Goal: Information Seeking & Learning: Learn about a topic

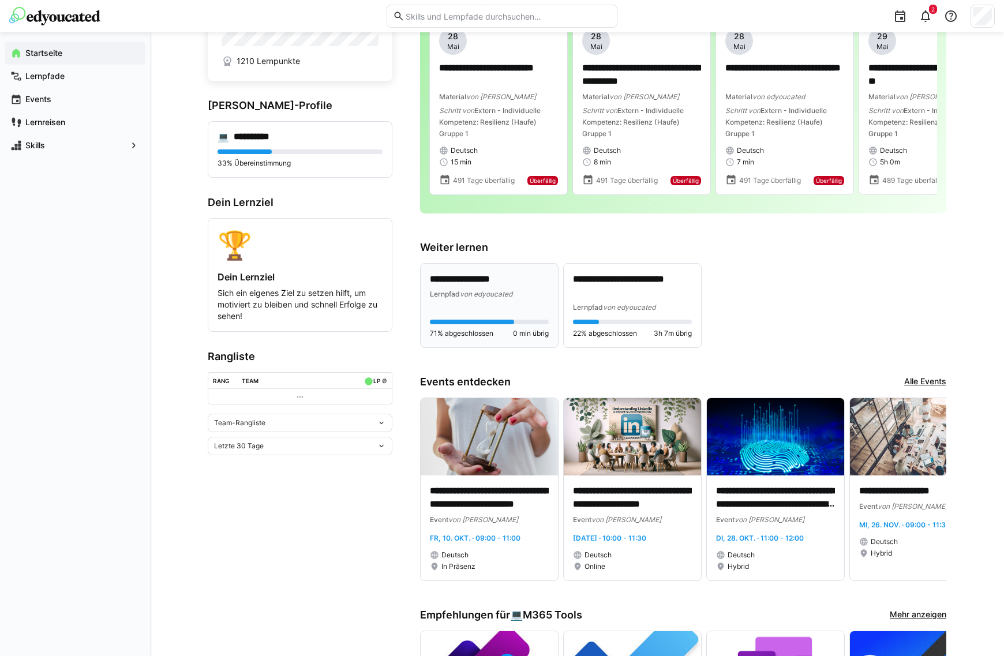
scroll to position [342, 0]
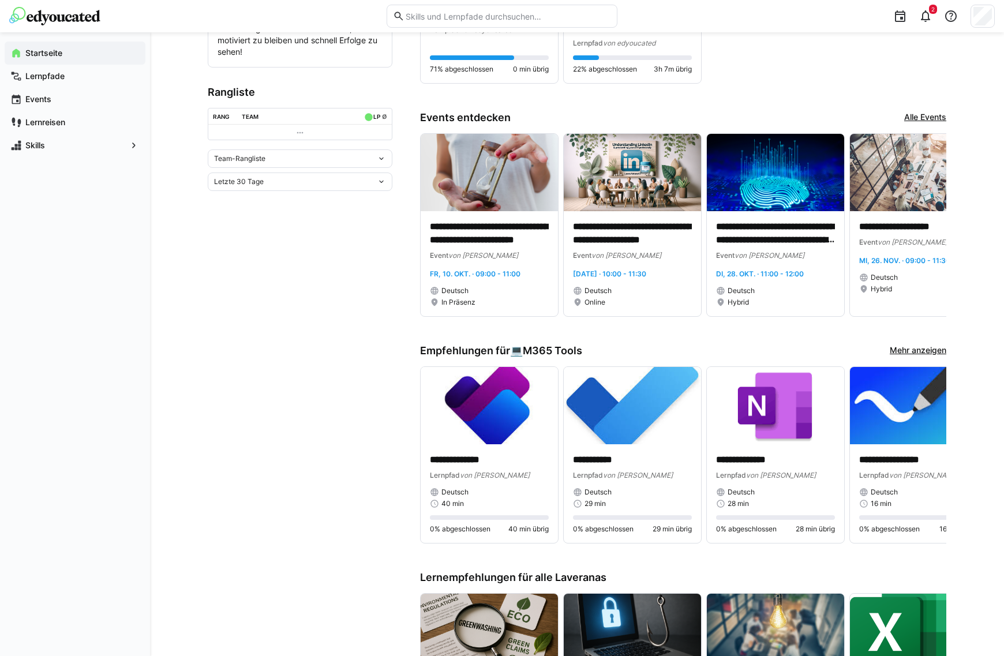
click at [922, 118] on link "Alle Events" at bounding box center [925, 117] width 42 height 13
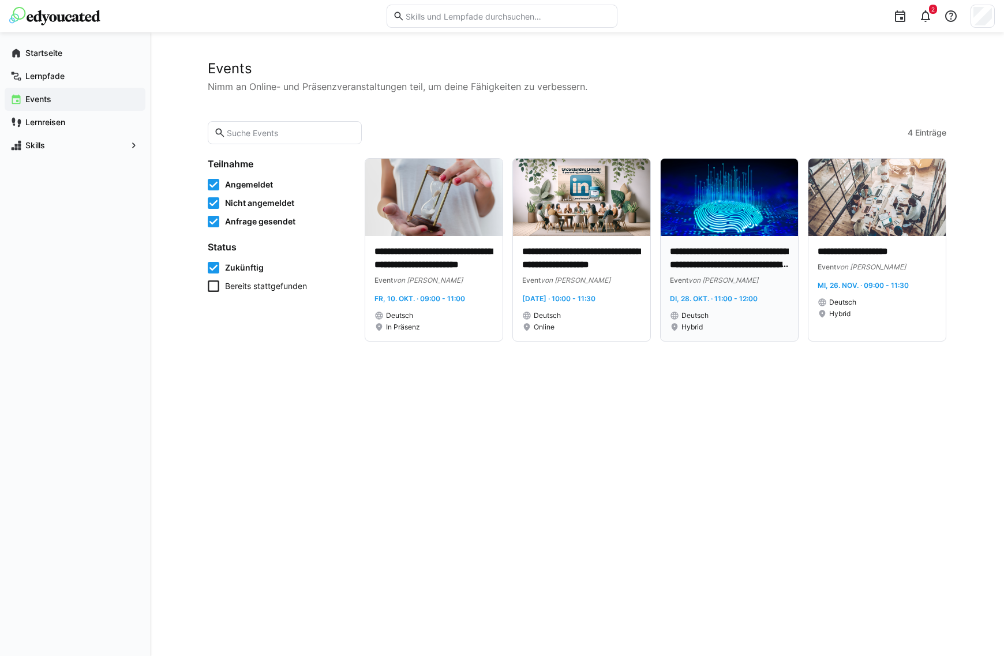
click at [764, 253] on p "**********" at bounding box center [729, 258] width 119 height 27
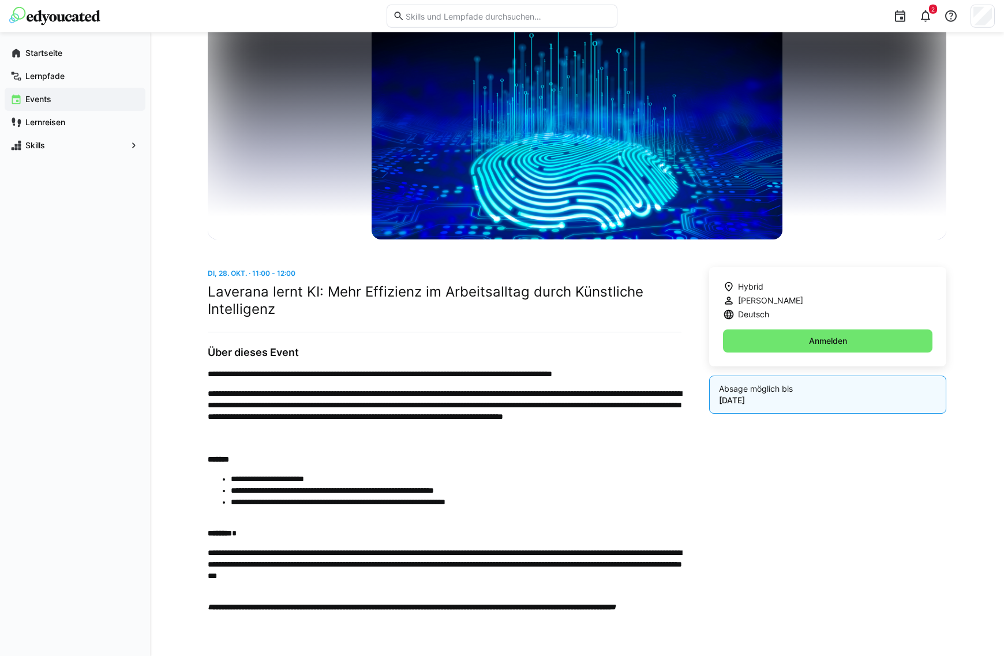
scroll to position [151, 0]
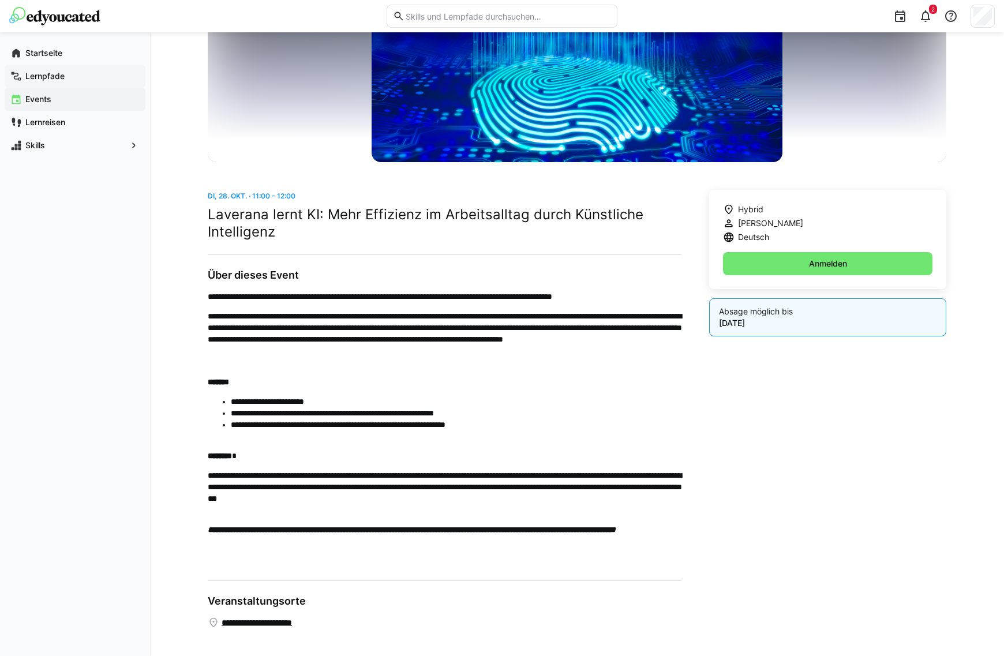
click at [0, 0] on app-navigation-label "Lernpfade" at bounding box center [0, 0] width 0 height 0
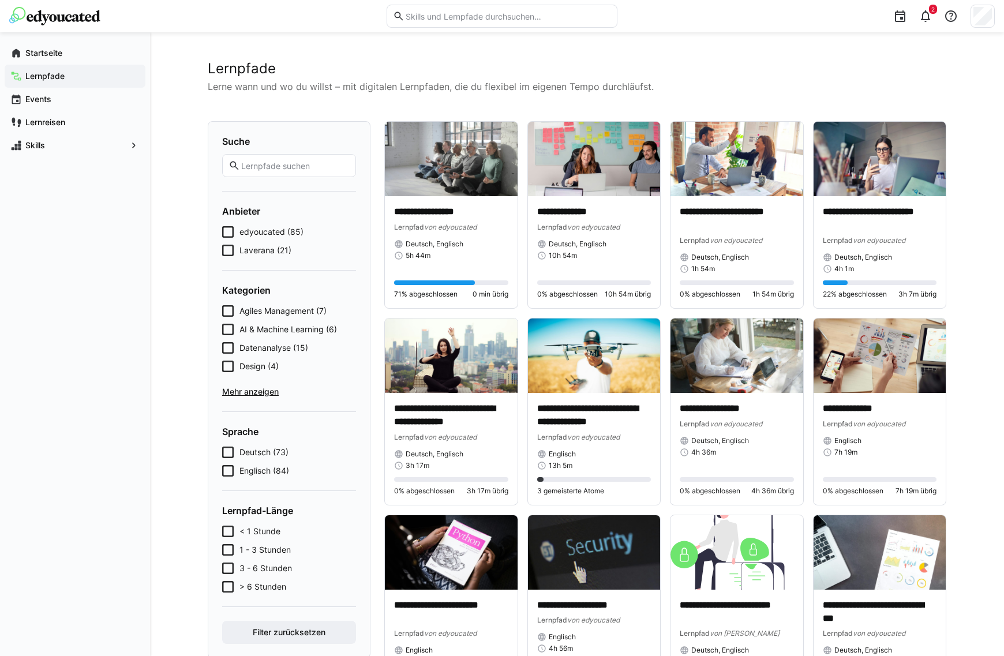
drag, startPoint x: 269, startPoint y: 327, endPoint x: 262, endPoint y: 328, distance: 7.6
click at [268, 327] on span "AI & Machine Learning (6)" at bounding box center [287, 330] width 97 height 12
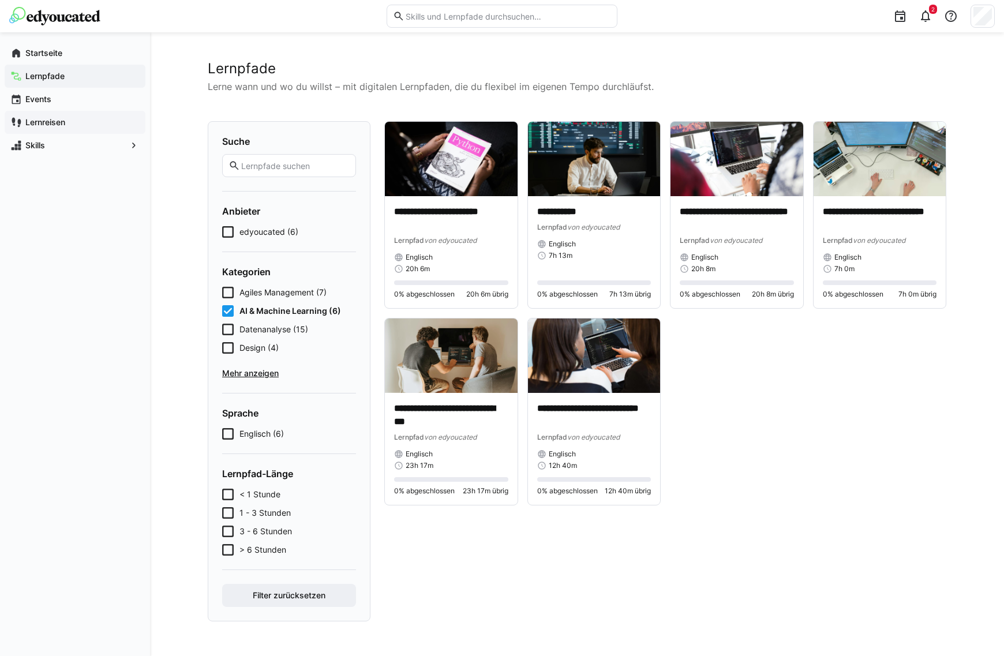
drag, startPoint x: 86, startPoint y: 143, endPoint x: 78, endPoint y: 131, distance: 14.6
click at [86, 143] on span "Skills" at bounding box center [75, 146] width 103 height 12
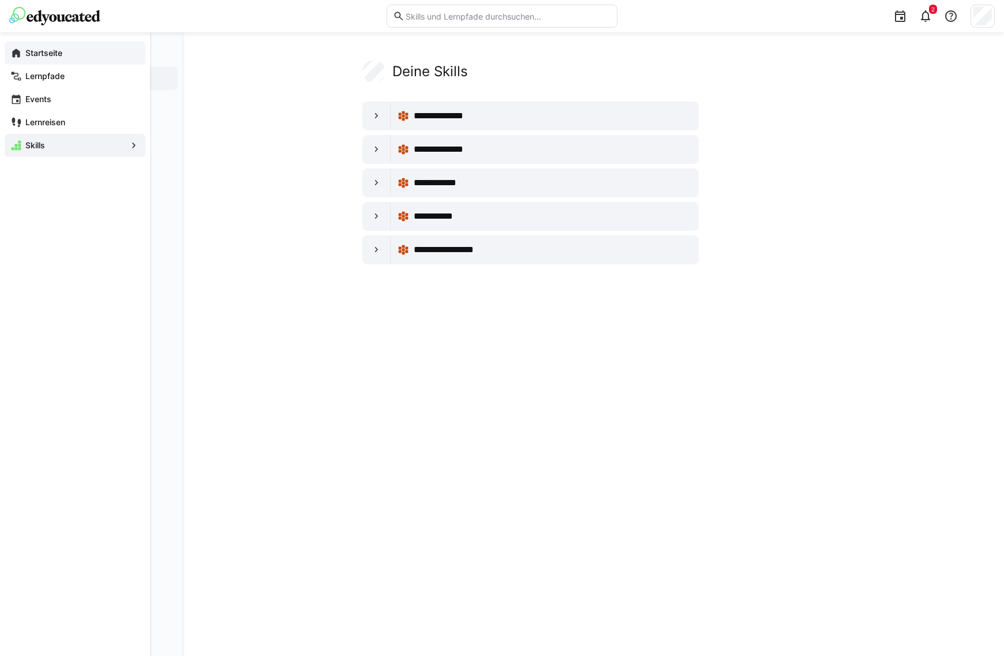
click at [69, 54] on span "Startseite" at bounding box center [82, 53] width 116 height 12
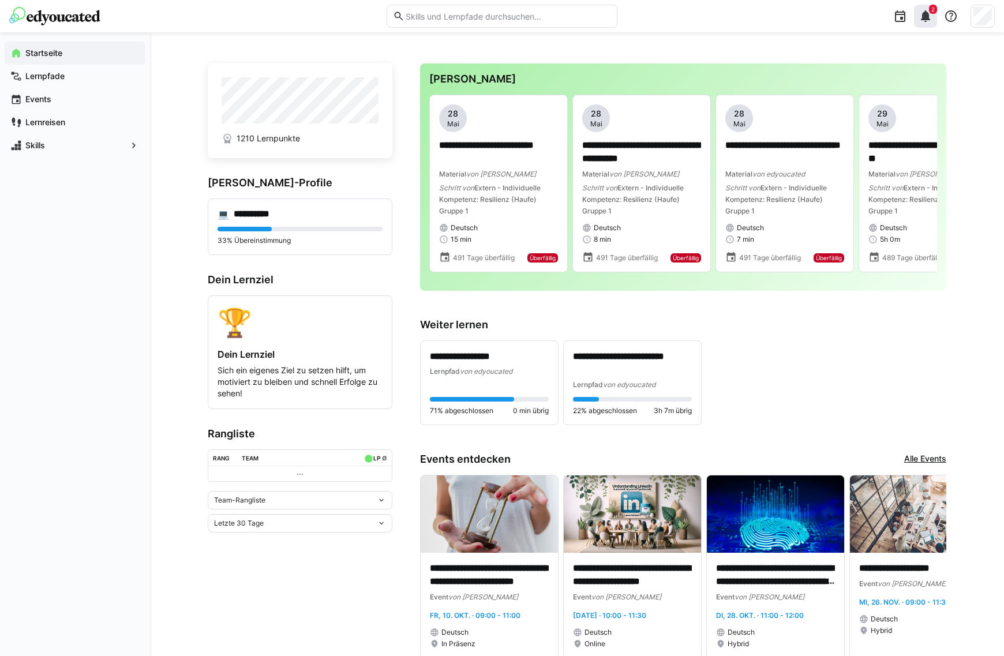
click at [936, 16] on div "2" at bounding box center [925, 16] width 23 height 23
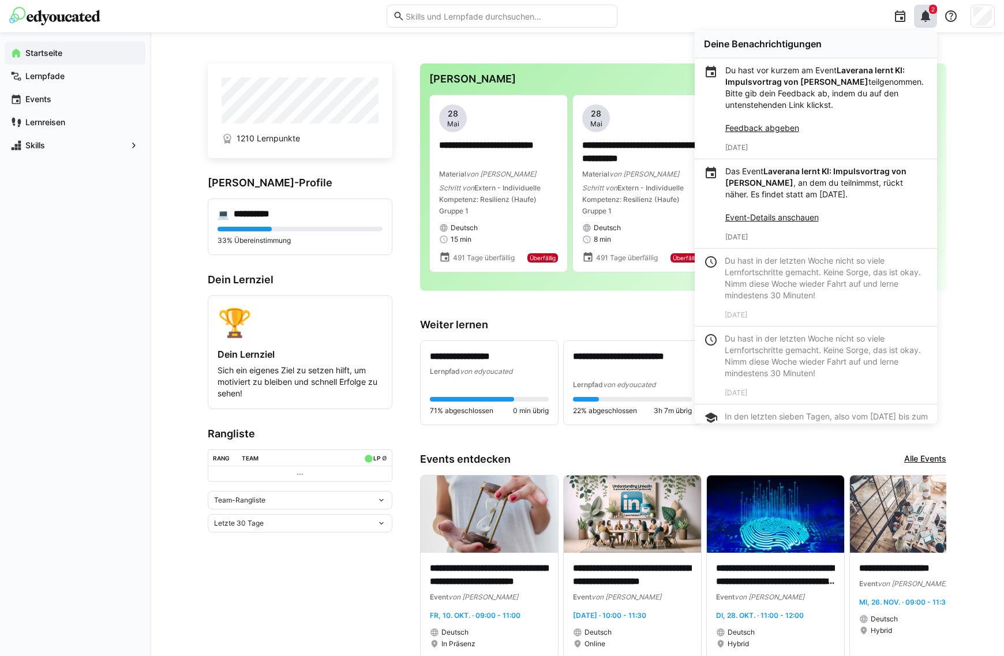
click at [629, 337] on div "**********" at bounding box center [683, 371] width 526 height 107
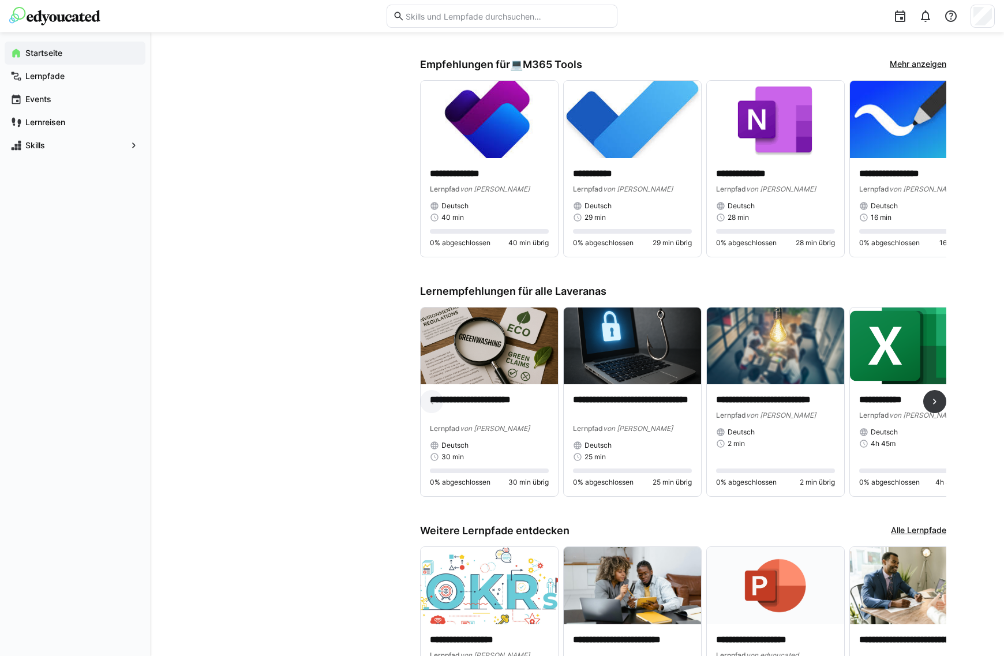
scroll to position [745, 0]
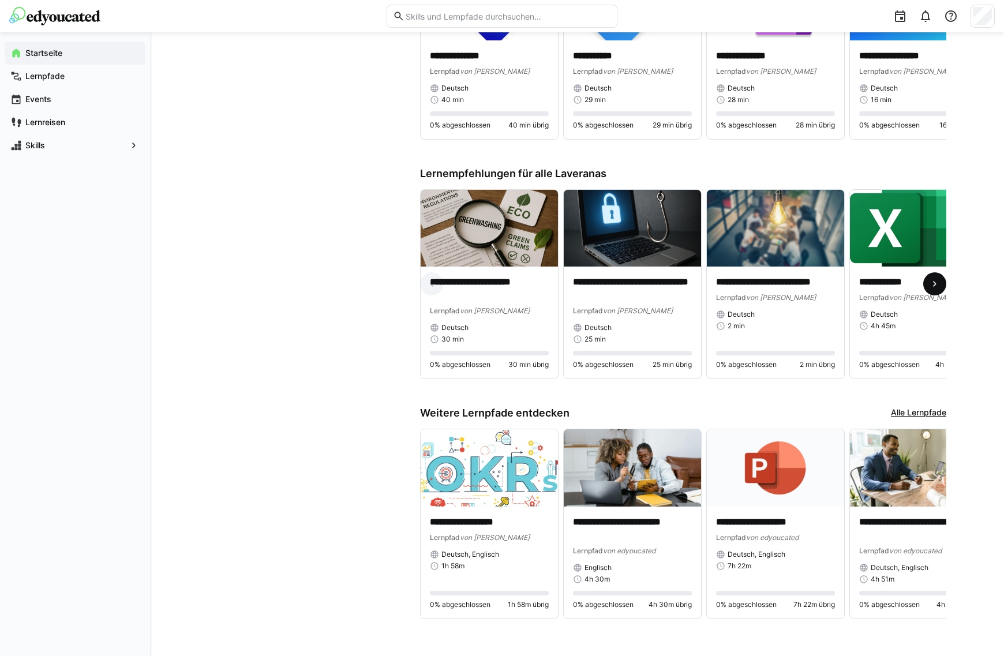
click at [933, 286] on eds-icon at bounding box center [935, 284] width 12 height 12
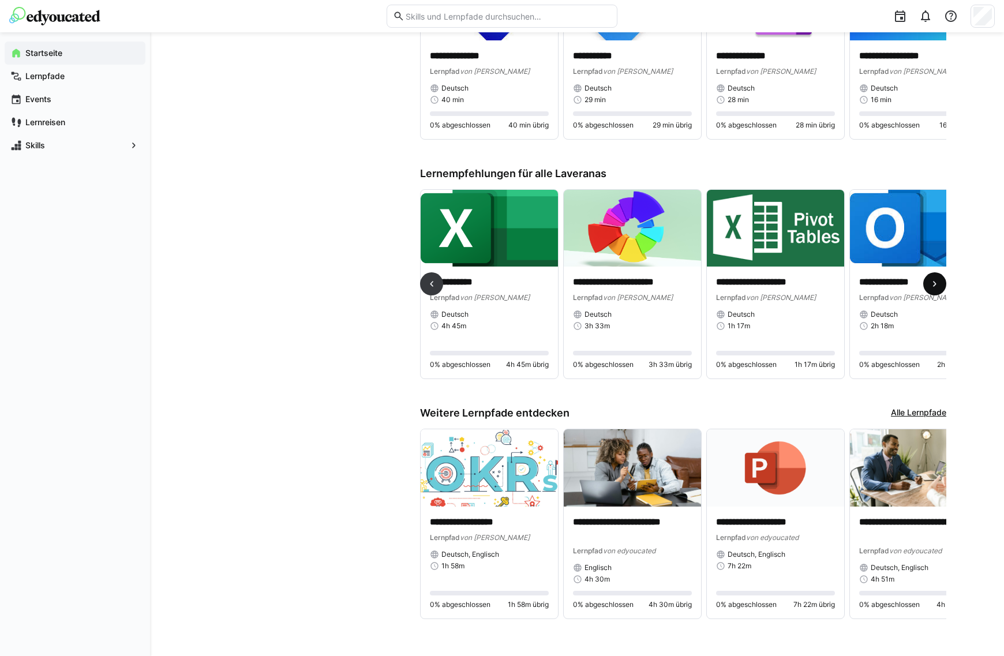
click at [932, 286] on eds-icon at bounding box center [935, 284] width 12 height 12
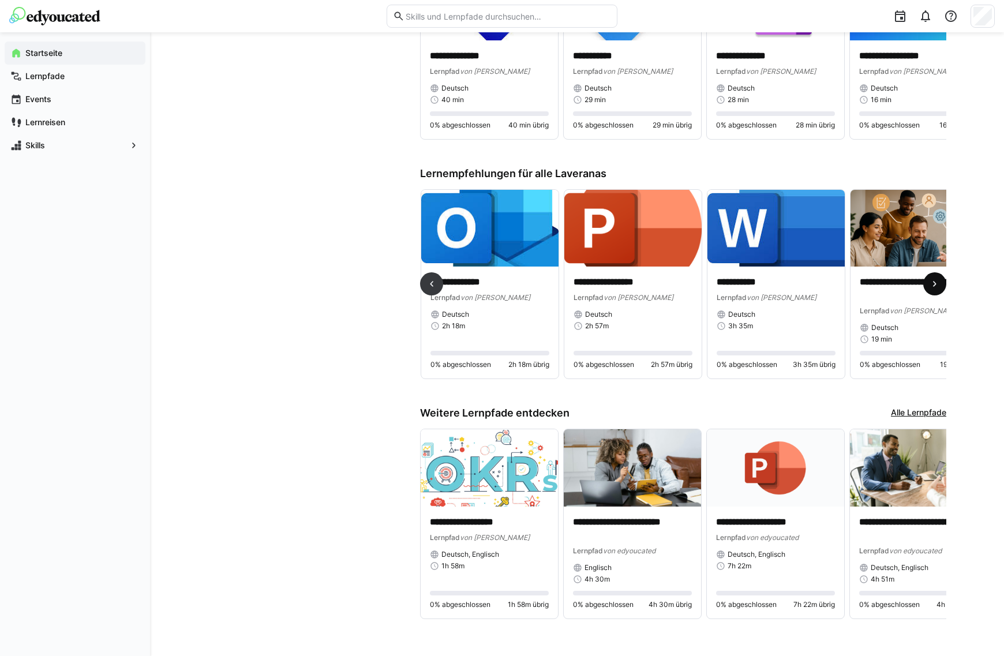
scroll to position [0, 858]
click at [440, 282] on span at bounding box center [431, 283] width 23 height 23
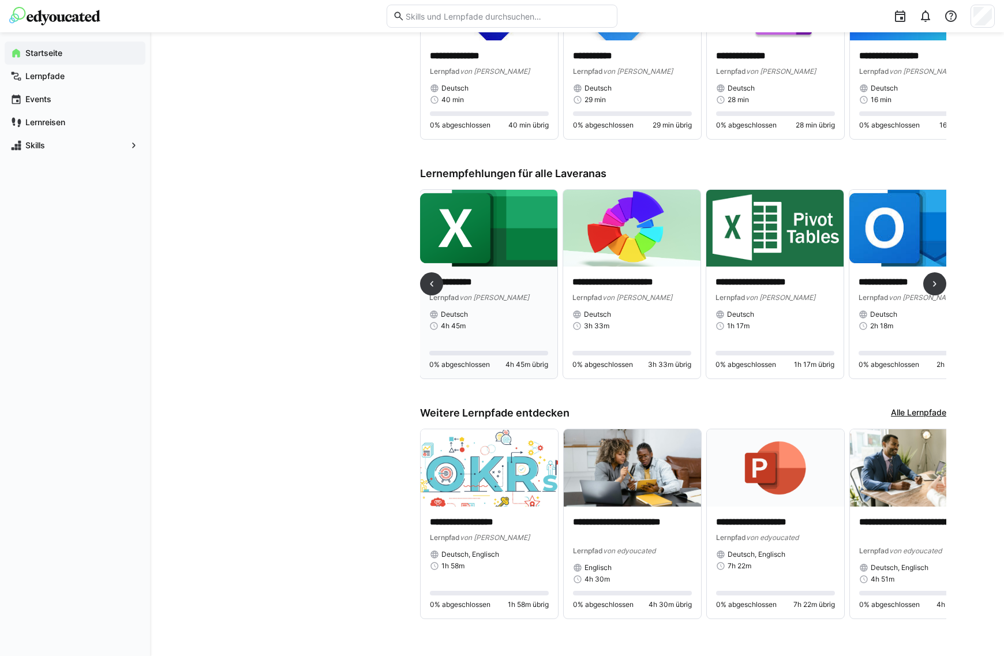
scroll to position [0, 429]
click at [933, 275] on span at bounding box center [934, 283] width 23 height 23
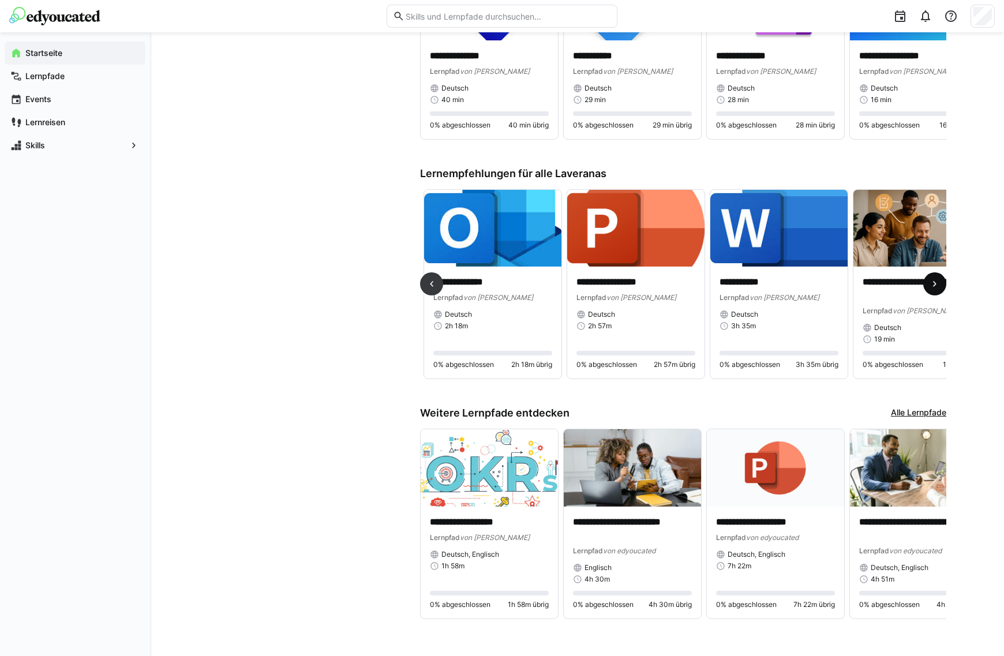
scroll to position [0, 858]
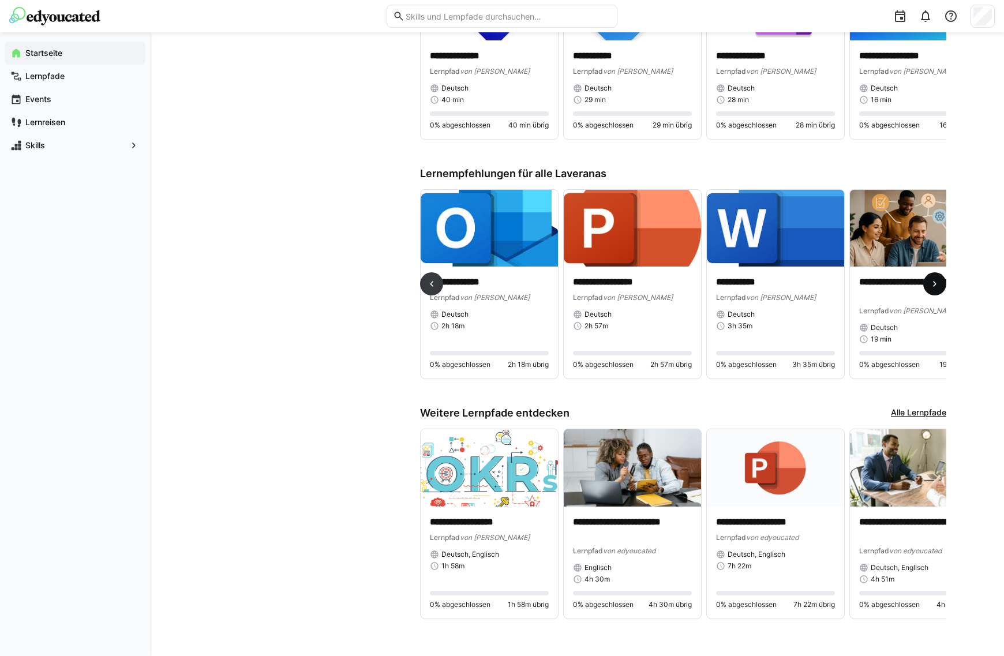
click at [941, 286] on span at bounding box center [934, 283] width 23 height 23
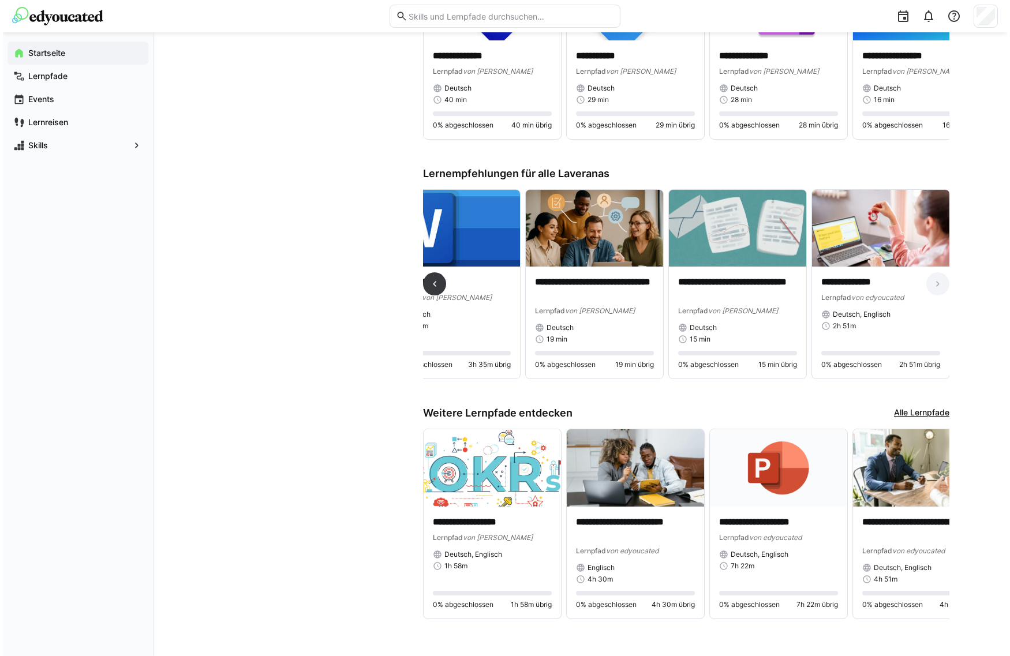
scroll to position [0, 1186]
